Goal: Task Accomplishment & Management: Manage account settings

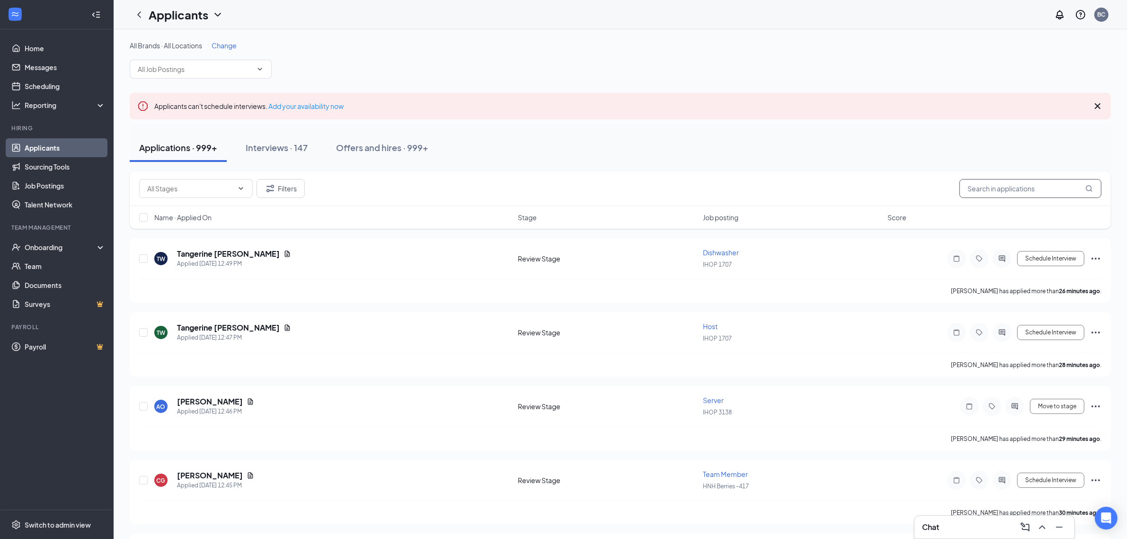
click at [1004, 188] on input "text" at bounding box center [1031, 188] width 142 height 19
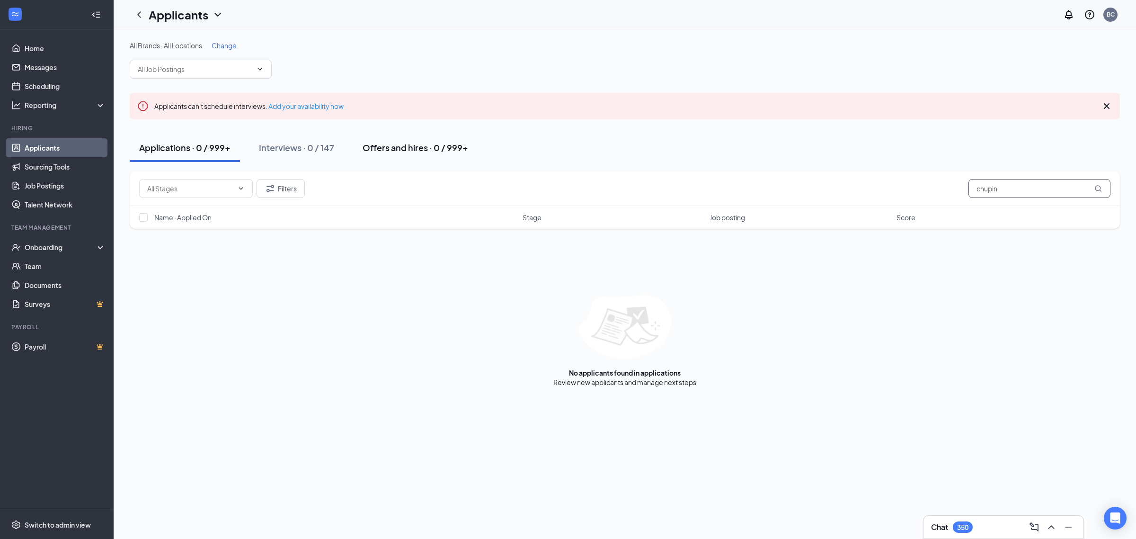
type input "chupin"
click at [415, 147] on div "Offers and hires · 0 / 999+" at bounding box center [416, 148] width 106 height 12
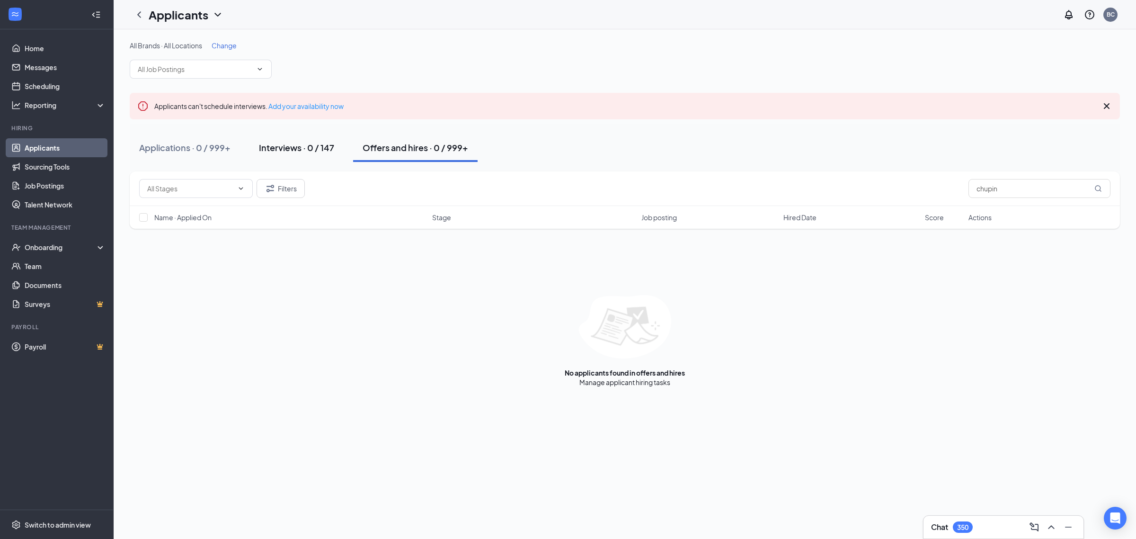
click at [268, 146] on div "Interviews · 0 / 147" at bounding box center [296, 148] width 75 height 12
click at [167, 148] on div "Applications · 0 / 999+" at bounding box center [184, 148] width 91 height 12
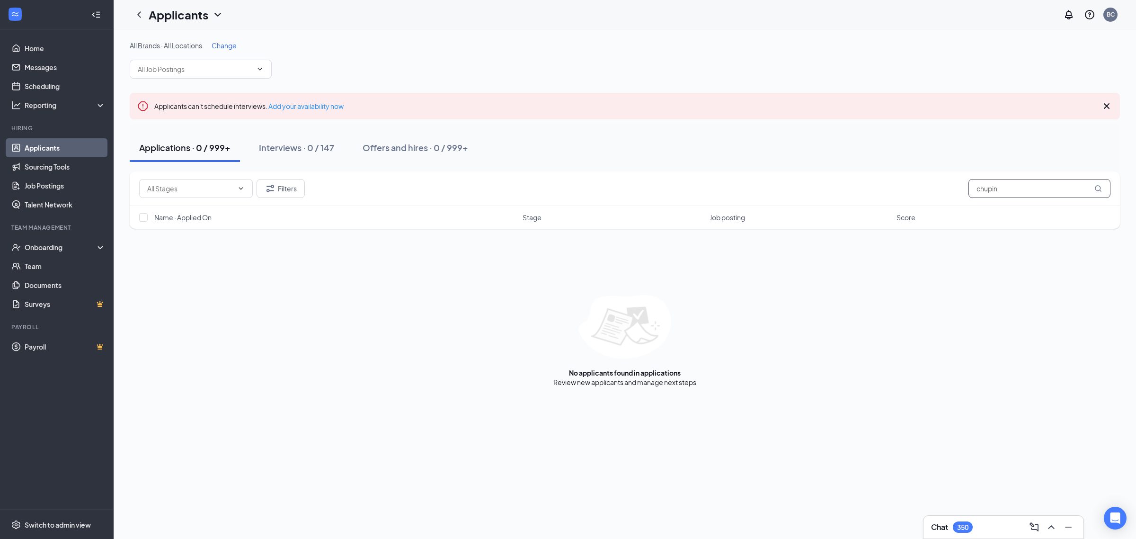
click at [1043, 183] on input "chupin" at bounding box center [1040, 188] width 142 height 19
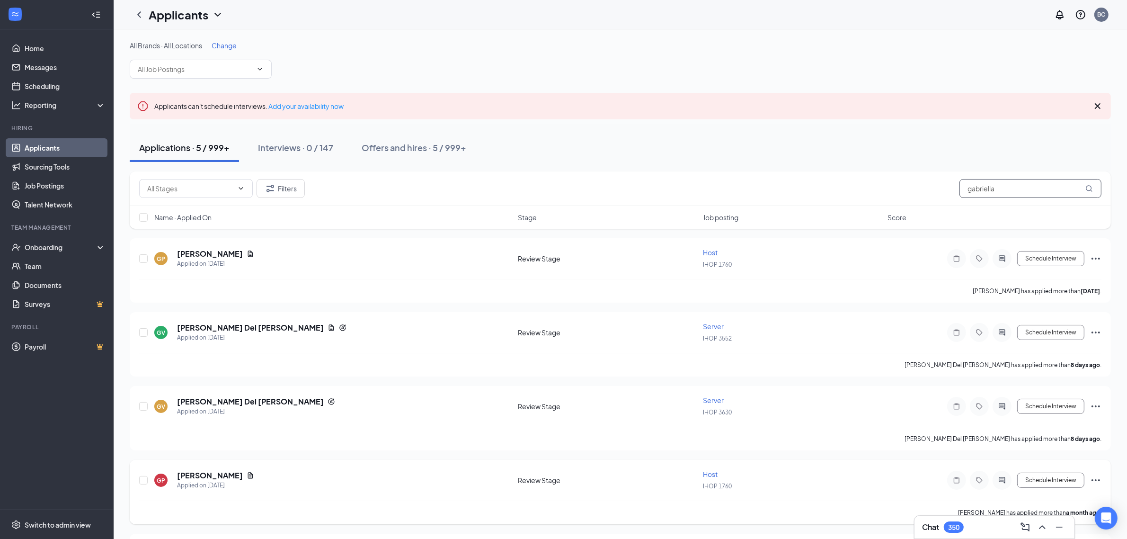
scroll to position [69, 0]
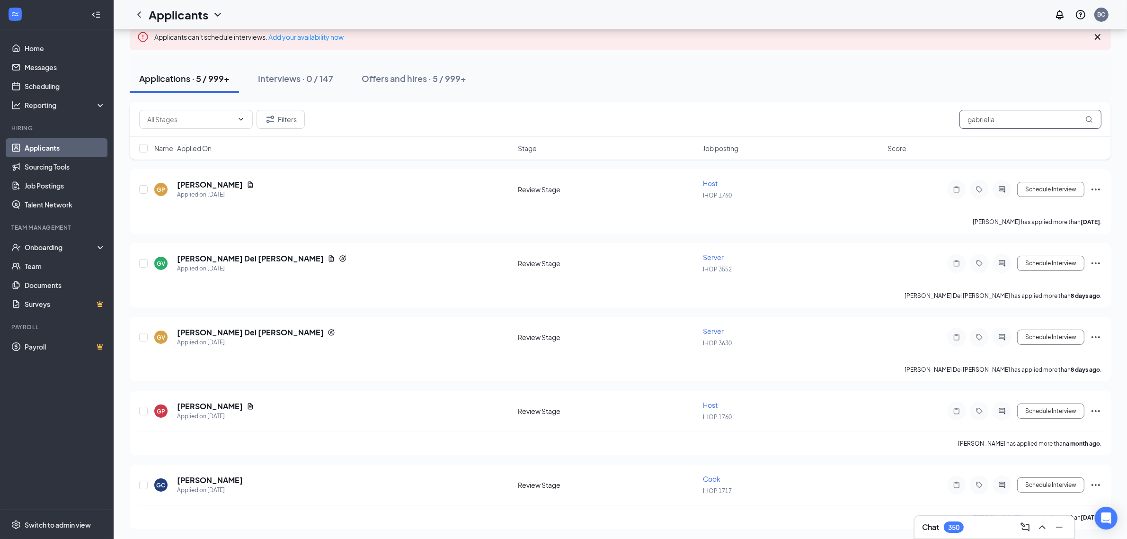
click at [1017, 116] on input "gabriella" at bounding box center [1031, 119] width 142 height 19
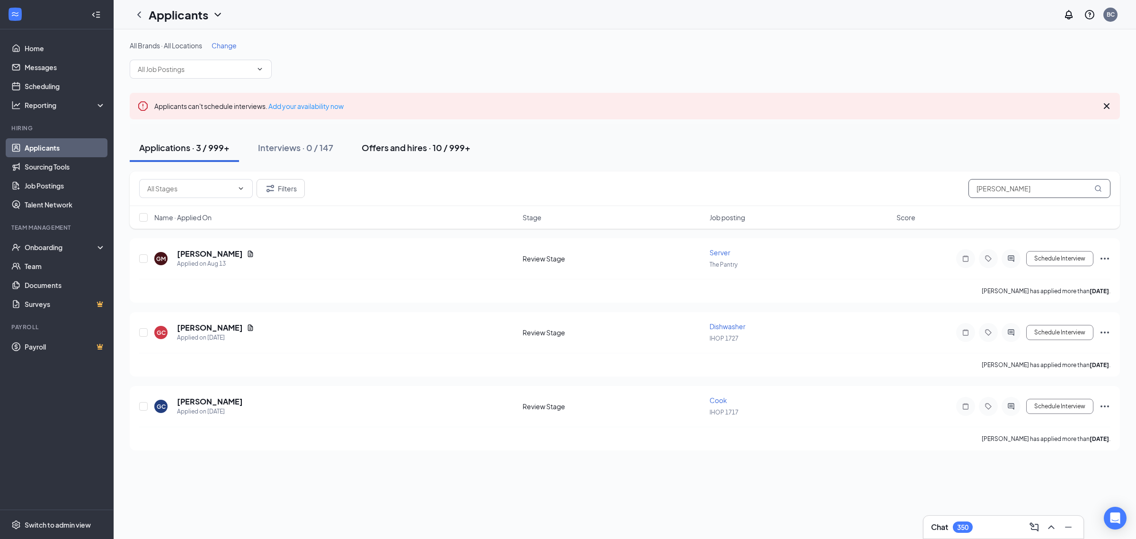
type input "[PERSON_NAME]"
click at [392, 150] on div "Offers and hires · 10 / 999+" at bounding box center [416, 148] width 109 height 12
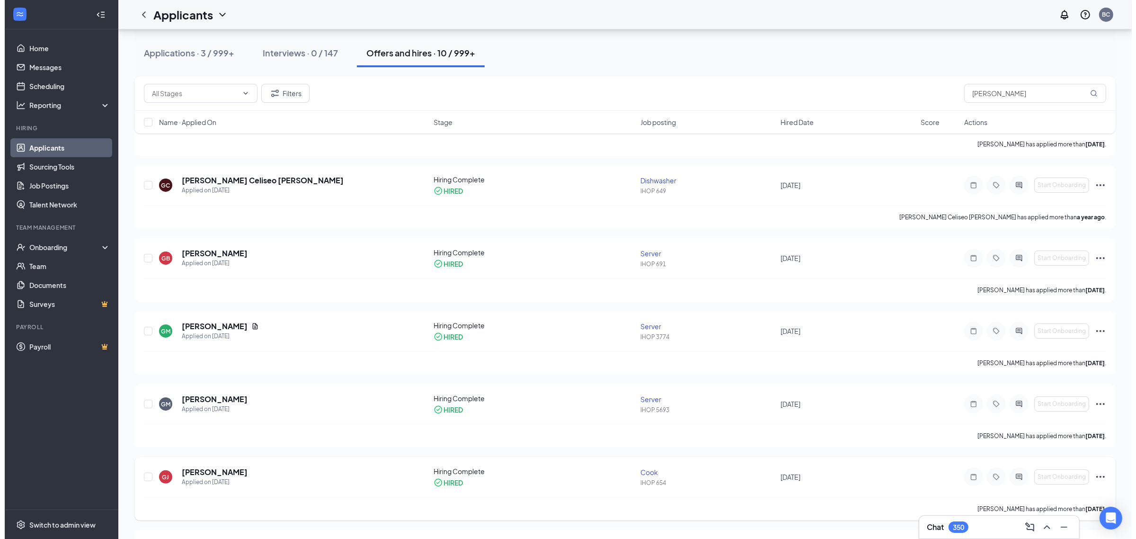
scroll to position [135, 0]
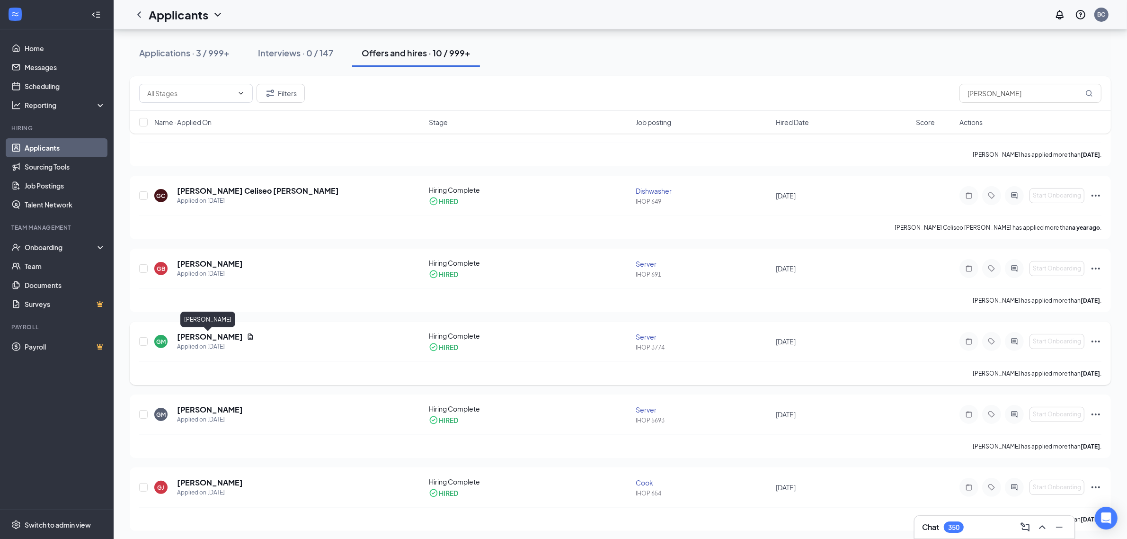
click at [213, 335] on h5 "[PERSON_NAME]" at bounding box center [210, 336] width 66 height 10
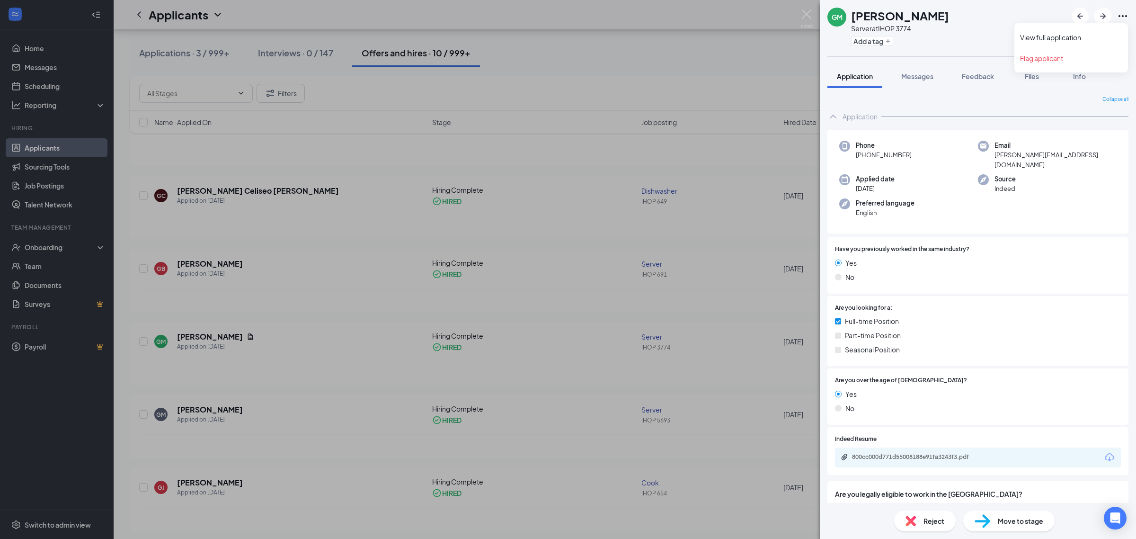
click at [1121, 14] on icon "Ellipses" at bounding box center [1122, 15] width 11 height 11
click at [1061, 33] on link "View full application" at bounding box center [1071, 37] width 102 height 9
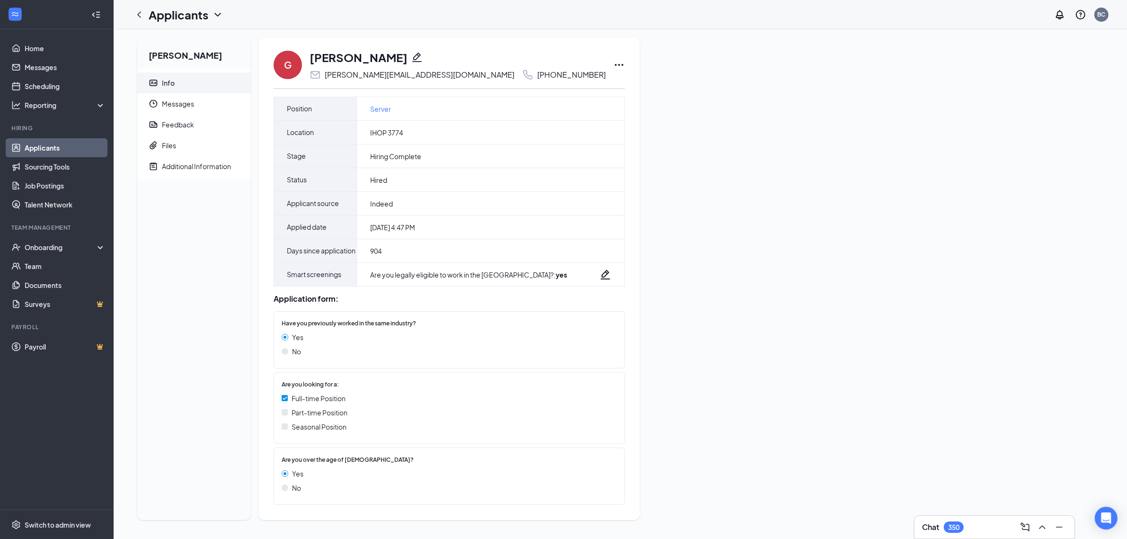
scroll to position [27, 0]
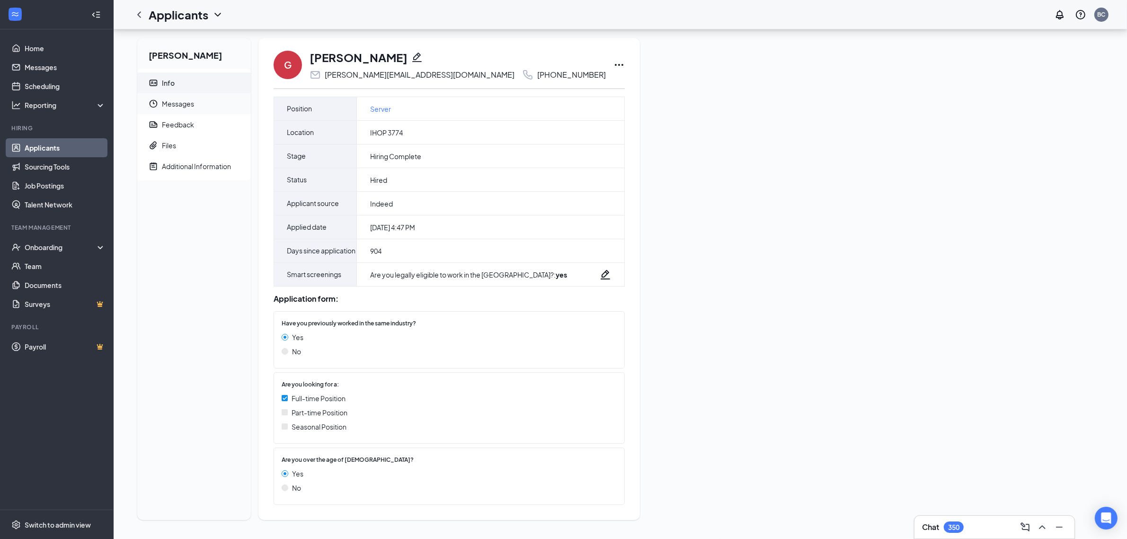
click at [192, 93] on span "Messages" at bounding box center [202, 103] width 81 height 21
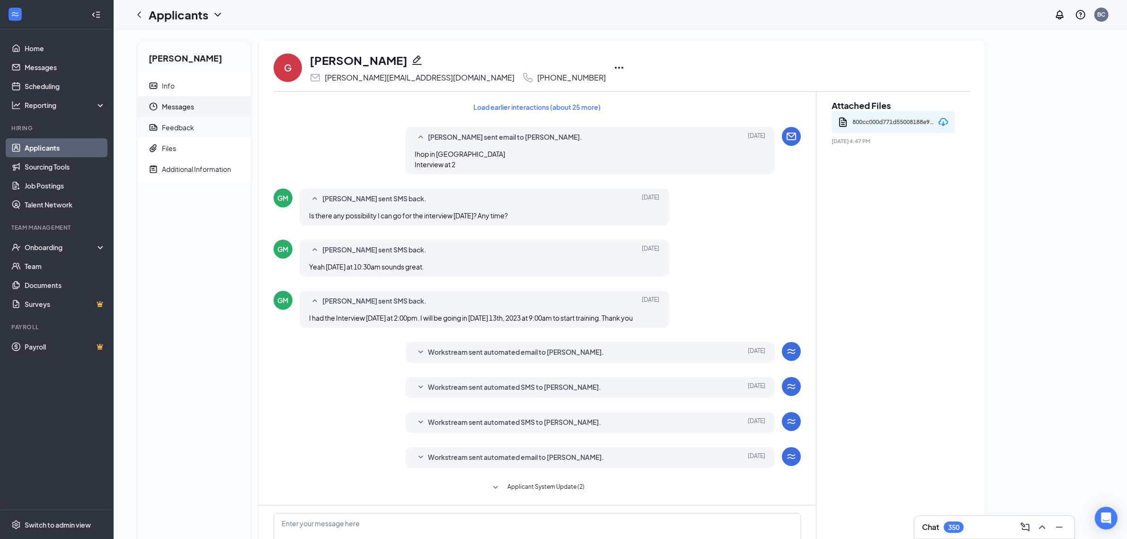
click at [197, 123] on span "Feedback" at bounding box center [202, 127] width 81 height 21
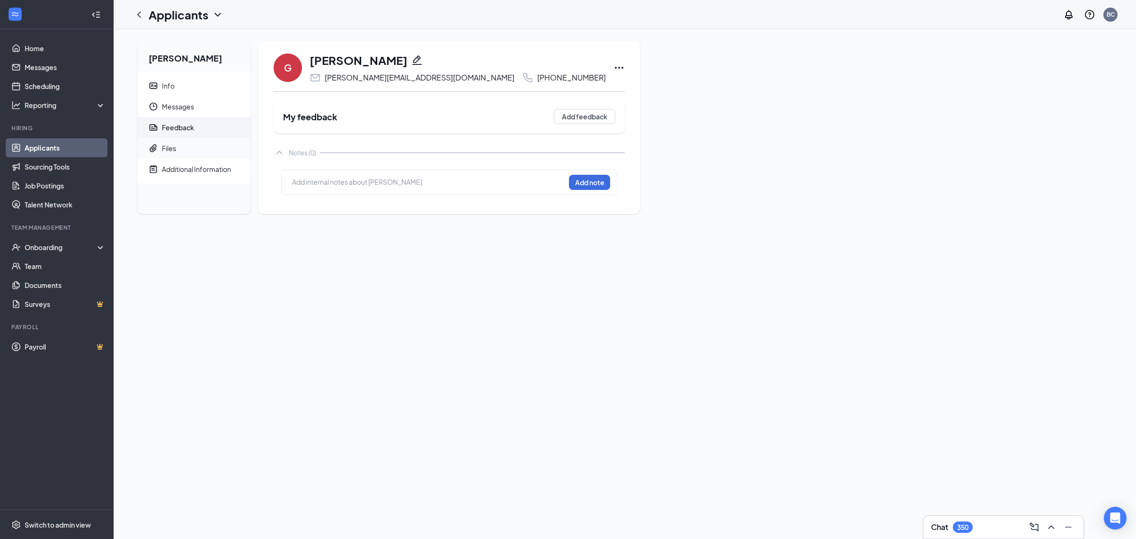
click at [196, 148] on span "Files" at bounding box center [202, 148] width 81 height 21
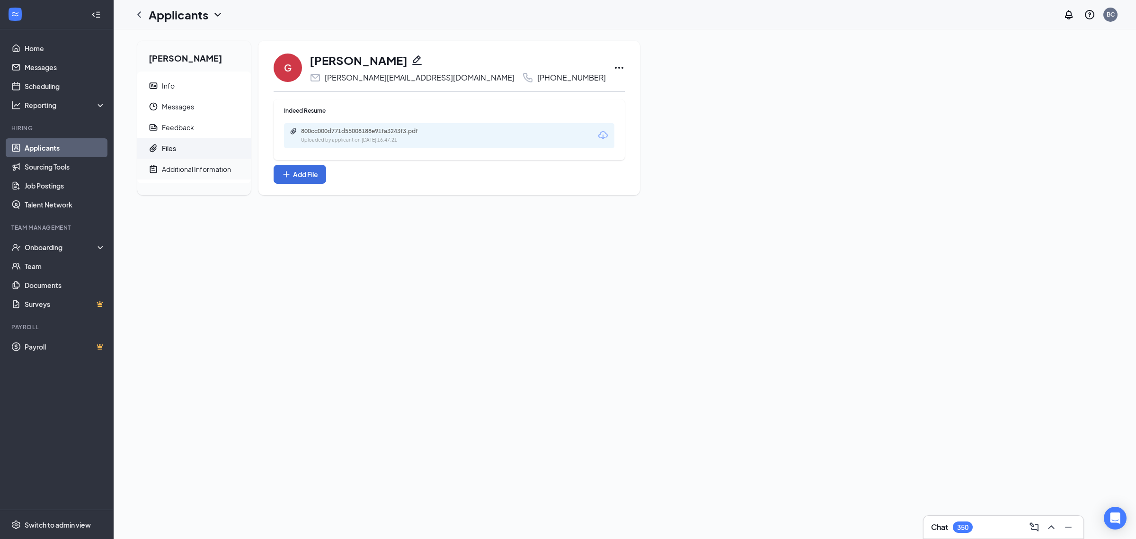
click at [198, 174] on span "Additional Information" at bounding box center [202, 169] width 81 height 21
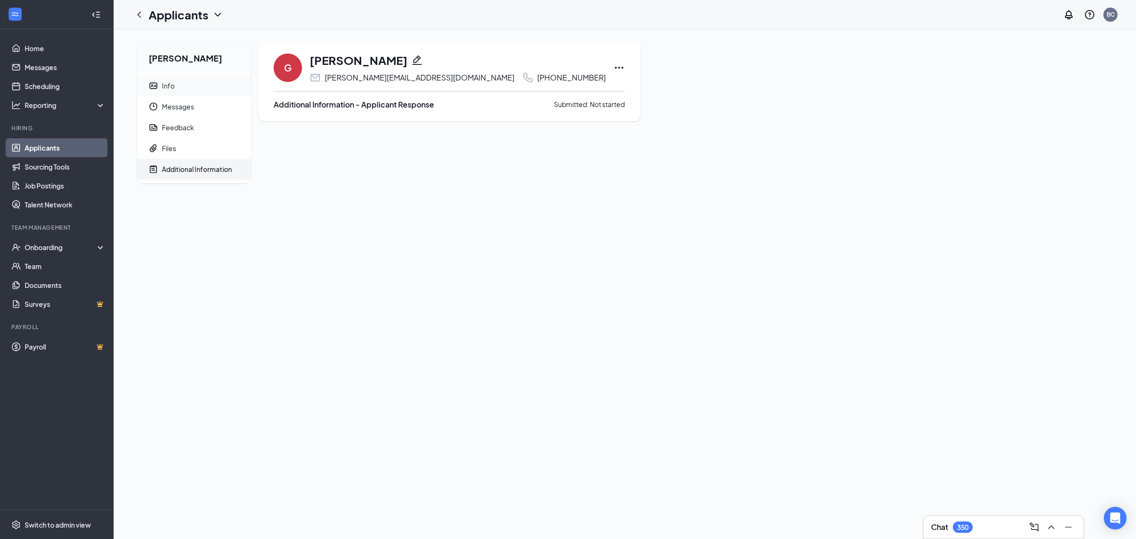
click at [200, 83] on span "Info" at bounding box center [202, 85] width 81 height 21
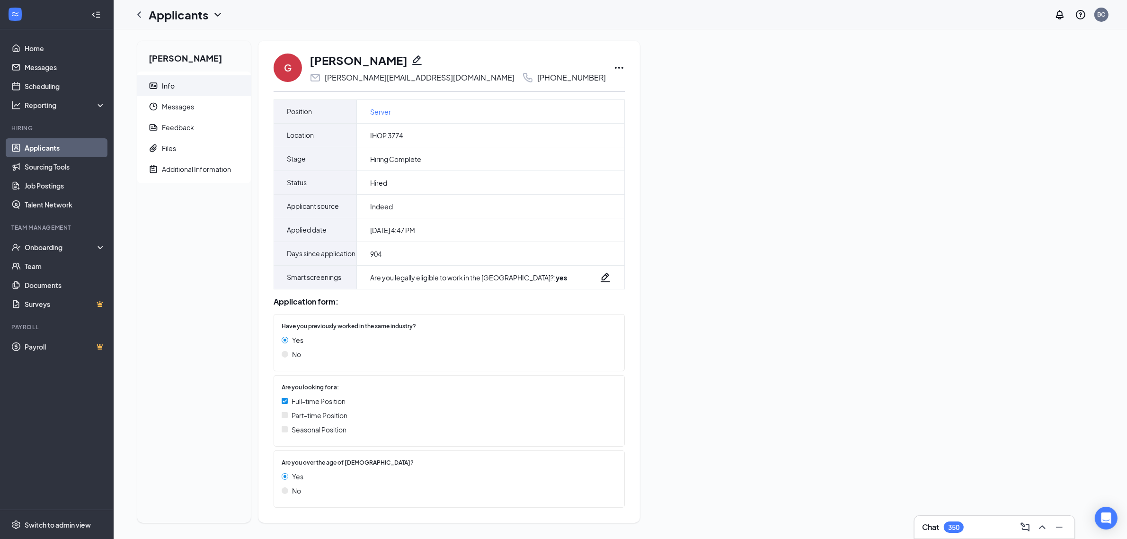
click at [614, 65] on icon "Ellipses" at bounding box center [619, 67] width 11 height 11
click at [557, 250] on p "Print applicant" at bounding box center [564, 254] width 81 height 9
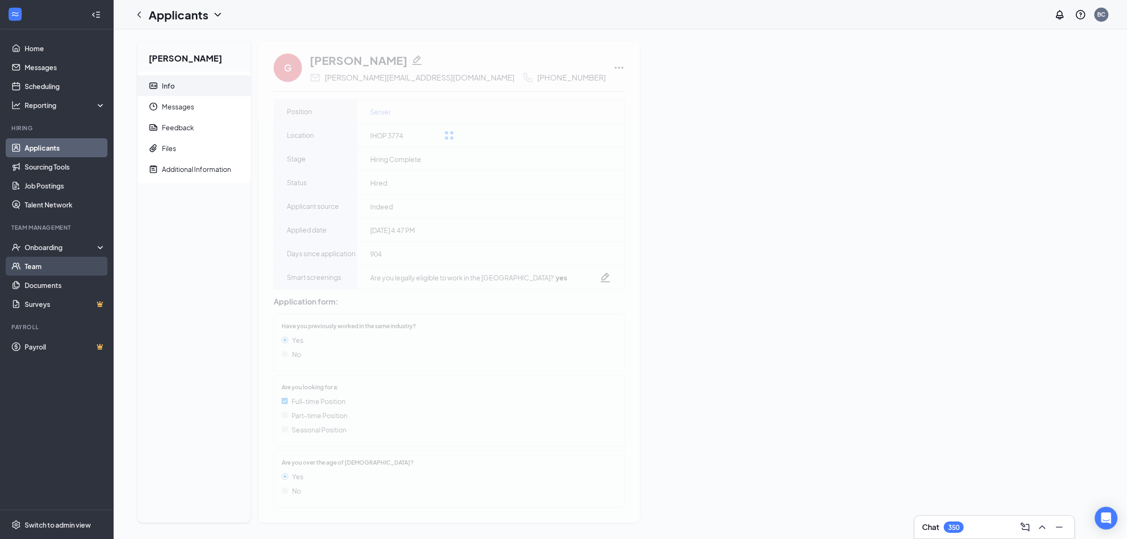
click at [54, 268] on link "Team" at bounding box center [65, 266] width 81 height 19
